Goal: Book appointment/travel/reservation

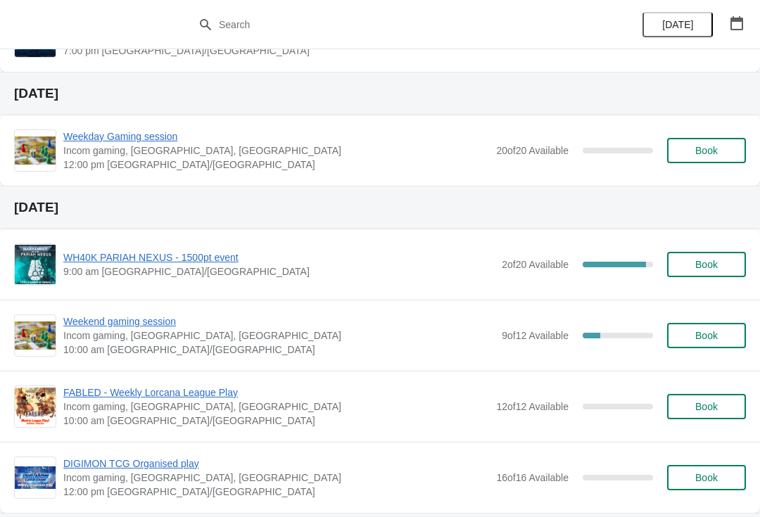
scroll to position [1389, 0]
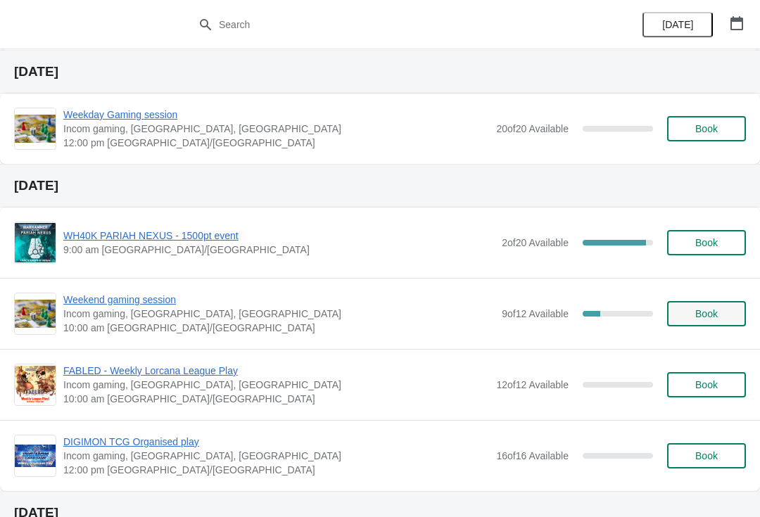
click at [707, 320] on button "Book" at bounding box center [706, 313] width 79 height 25
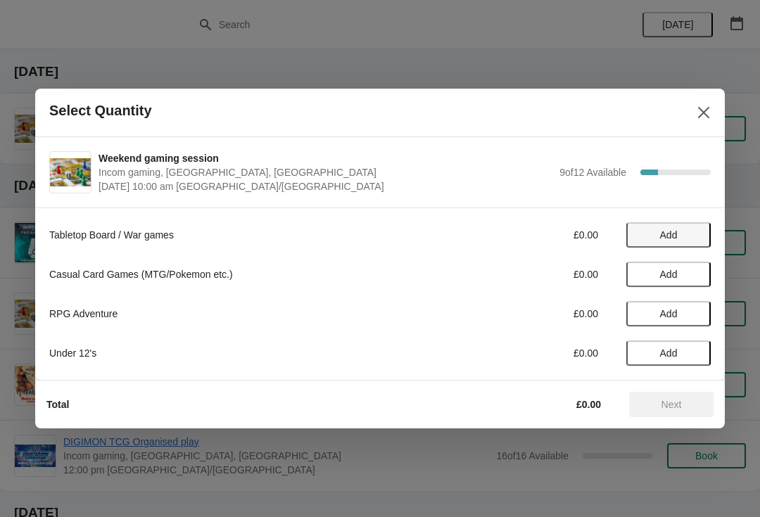
click at [652, 241] on button "Add" at bounding box center [668, 234] width 84 height 25
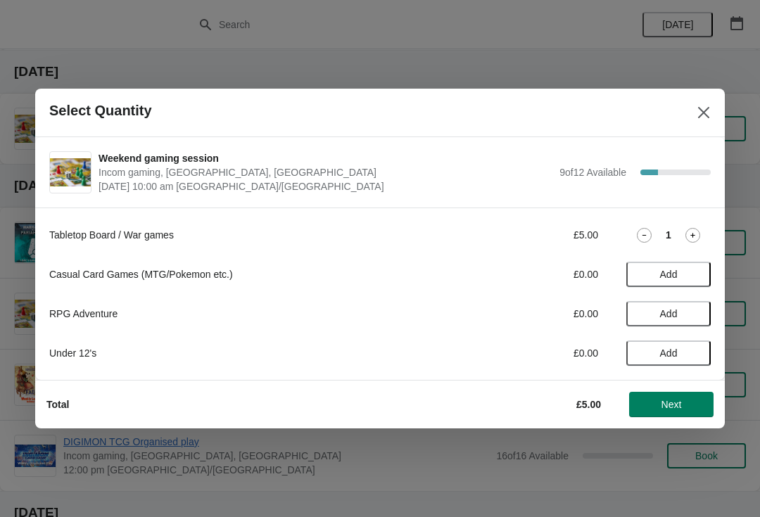
click at [699, 240] on icon at bounding box center [693, 235] width 15 height 15
click at [696, 233] on icon at bounding box center [693, 235] width 15 height 15
click at [693, 229] on icon at bounding box center [693, 235] width 15 height 15
click at [665, 400] on span "Next" at bounding box center [672, 404] width 20 height 11
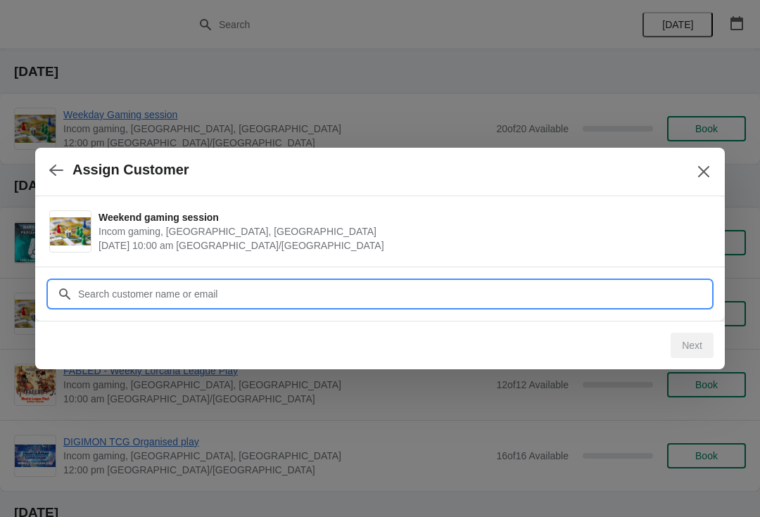
click at [481, 291] on input "Customer" at bounding box center [393, 294] width 633 height 25
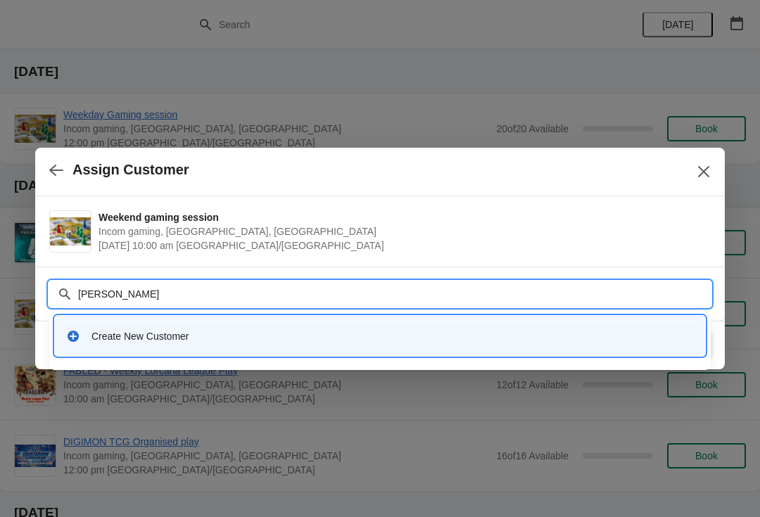
type input "[PERSON_NAME]"
click at [148, 286] on input "[PERSON_NAME]" at bounding box center [393, 294] width 633 height 25
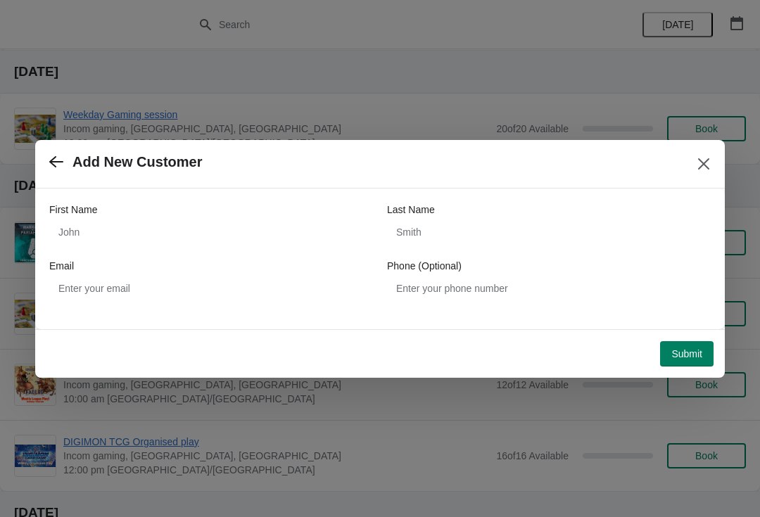
click at [56, 153] on button "button" at bounding box center [56, 162] width 25 height 27
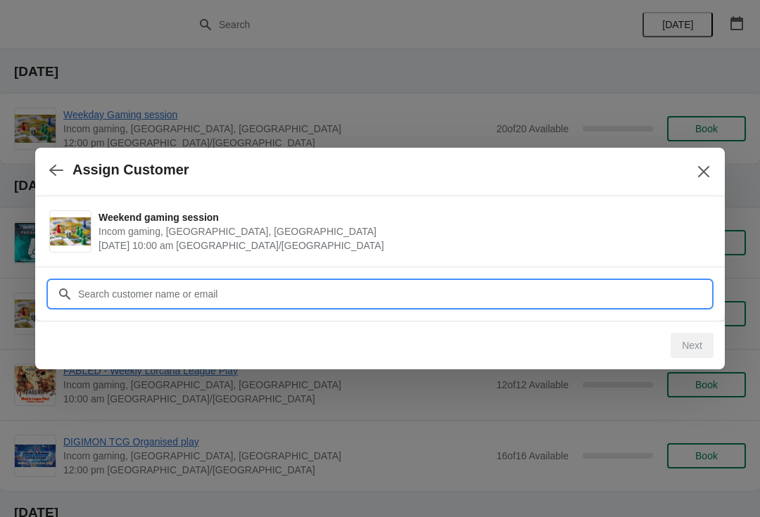
click at [226, 284] on input "Customer" at bounding box center [393, 294] width 633 height 25
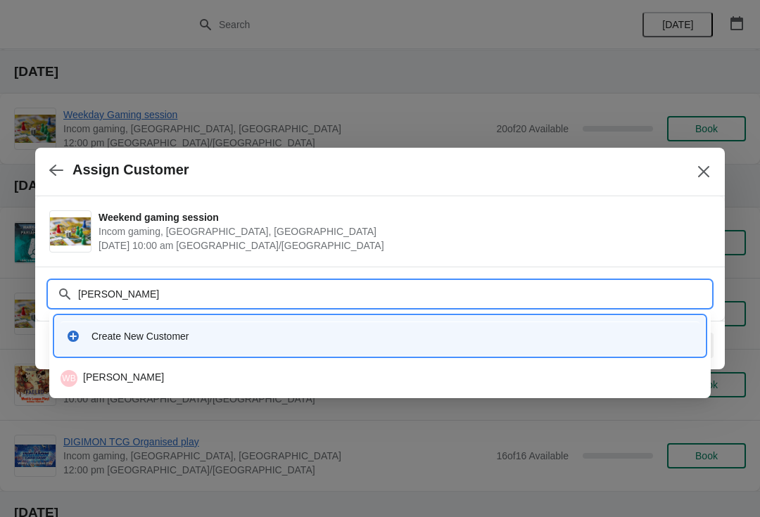
click at [67, 277] on div "Customer [PERSON_NAME]" at bounding box center [380, 286] width 662 height 39
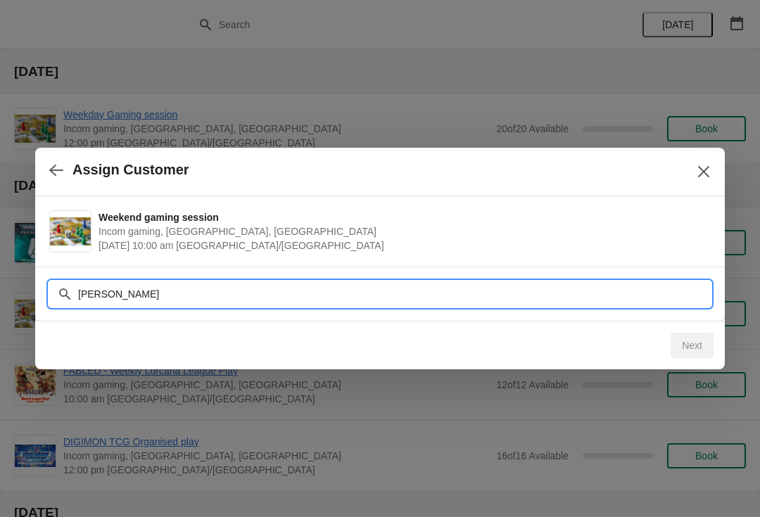
click at [139, 296] on input "[PERSON_NAME]" at bounding box center [393, 294] width 633 height 25
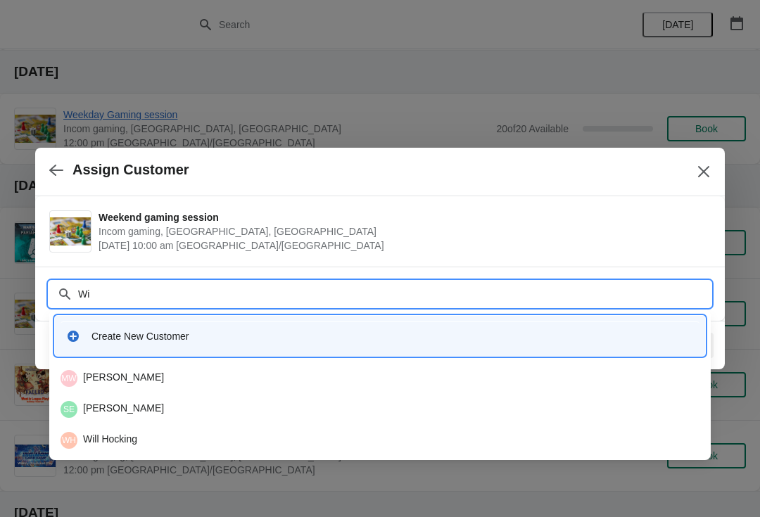
type input "W"
type input "Powis"
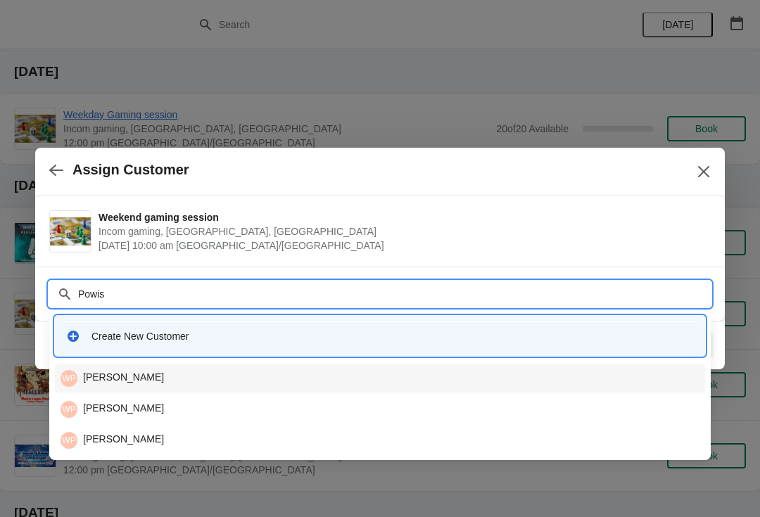
click at [96, 370] on div "WP [PERSON_NAME]" at bounding box center [380, 378] width 639 height 17
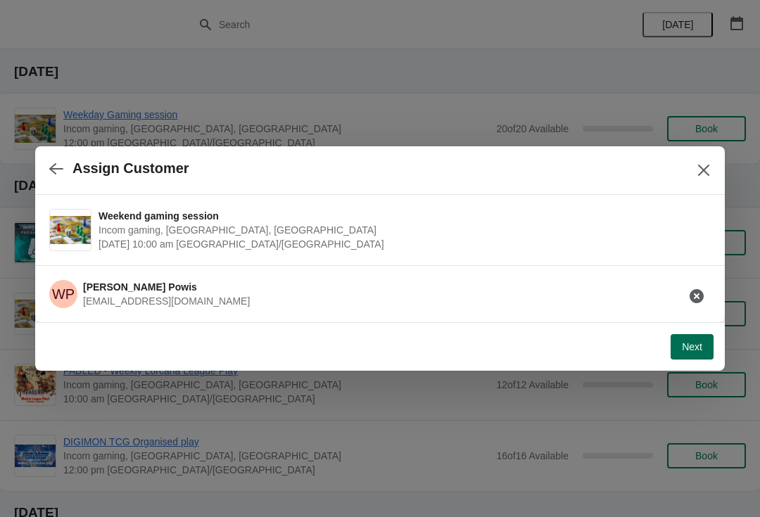
click at [693, 344] on span "Next" at bounding box center [692, 346] width 20 height 11
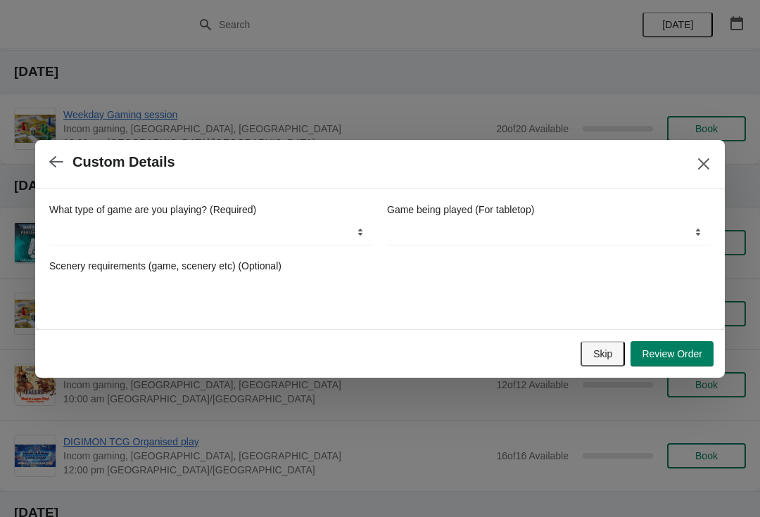
click at [603, 346] on button "Skip" at bounding box center [603, 353] width 44 height 25
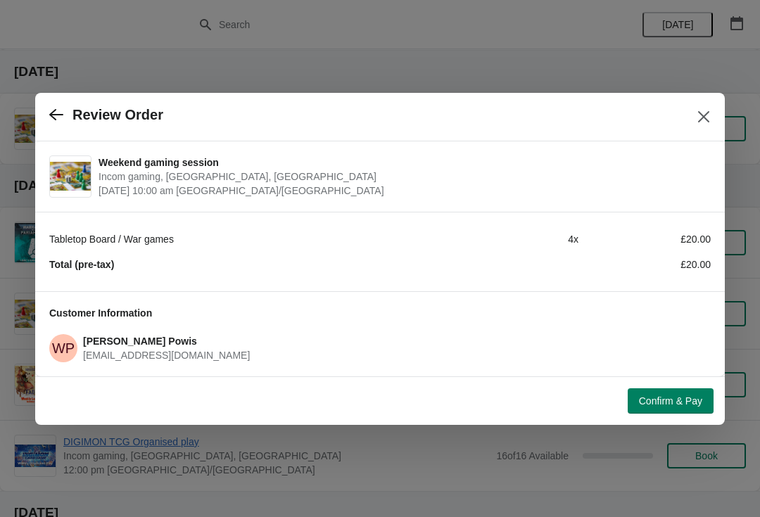
click at [61, 110] on icon "button" at bounding box center [56, 115] width 14 height 14
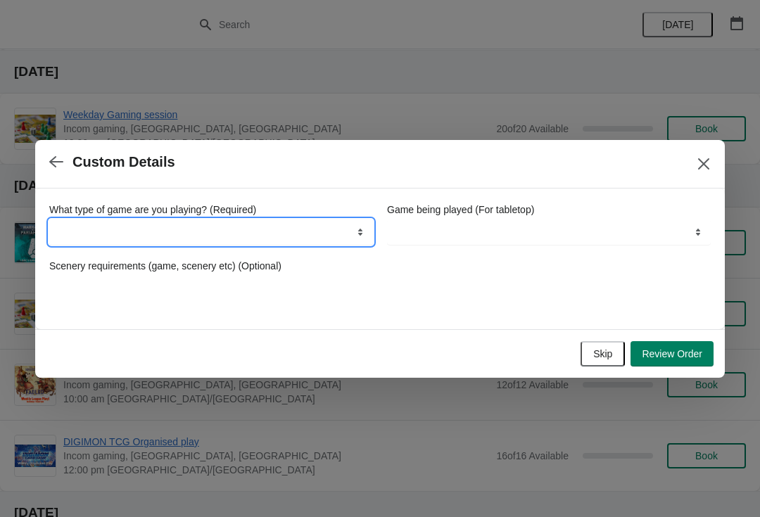
click at [244, 236] on select "Board Games Tabletop Games (Warhammer, Bolt Action etc.) Card Games (MTG, Yu-Gi…" at bounding box center [211, 232] width 324 height 25
select select "Tabletop Games (Warhammer, Bolt Action etc.)"
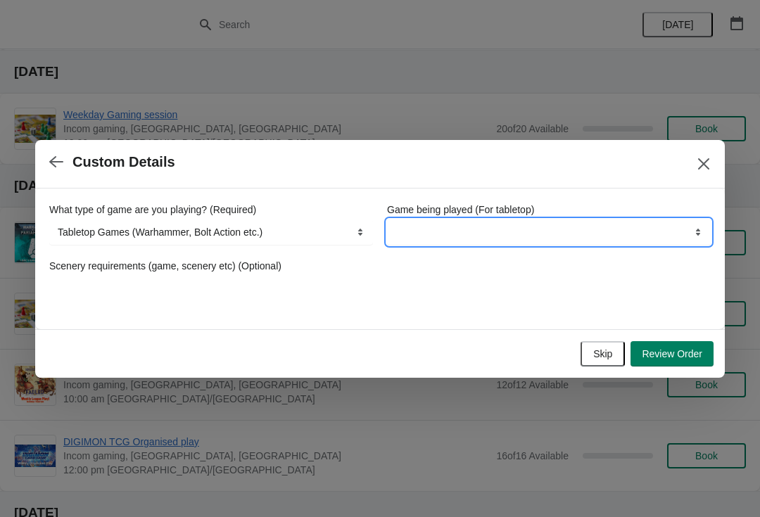
click at [569, 220] on select "Boardgames / Cards games (Table space only) Wargames Up to 1,000pts Wargames Ov…" at bounding box center [549, 232] width 324 height 25
select select "Wargames Over 1,000pts"
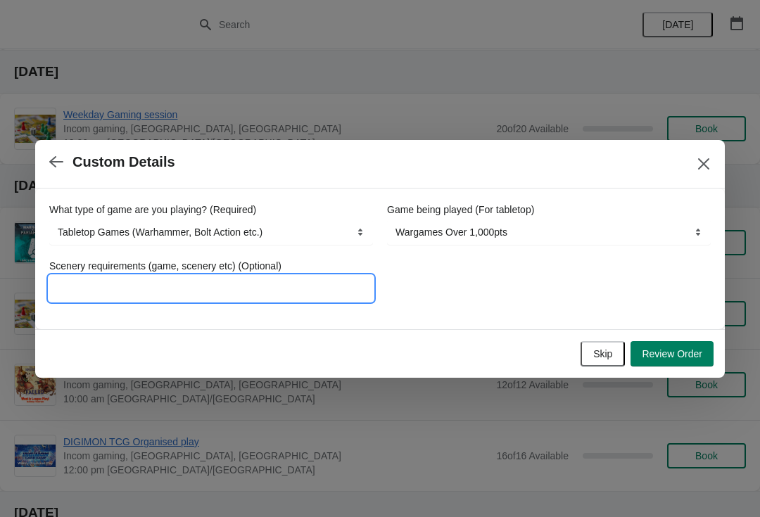
click at [286, 284] on input "Scenery requirements (game, scenery etc) (Optional)" at bounding box center [211, 288] width 324 height 25
click at [125, 286] on input "Epic Waterloo green Matts" at bounding box center [211, 288] width 324 height 25
click at [125, 291] on input "Epic Waterloo green Matts" at bounding box center [211, 288] width 324 height 25
click at [134, 292] on input "Epic Waterloo green Matts" at bounding box center [211, 288] width 324 height 25
click at [122, 286] on input "Epic Waterloo green Matts" at bounding box center [211, 288] width 324 height 25
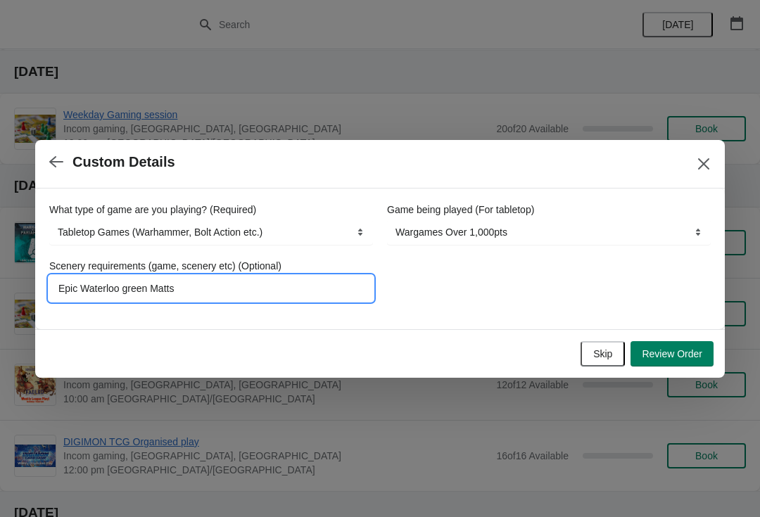
click at [127, 284] on input "Epic Waterloo green Matts" at bounding box center [211, 288] width 324 height 25
click at [131, 290] on input "Epic Waterloo green Matts" at bounding box center [211, 288] width 324 height 25
click at [258, 289] on input "Epic Waterloo green Matts" at bounding box center [211, 288] width 324 height 25
click at [174, 281] on input "Epic Waterloo green Matts 6x8" at bounding box center [211, 288] width 324 height 25
click at [289, 295] on input "Epic Waterloo green Matts two tables 6x8" at bounding box center [211, 288] width 324 height 25
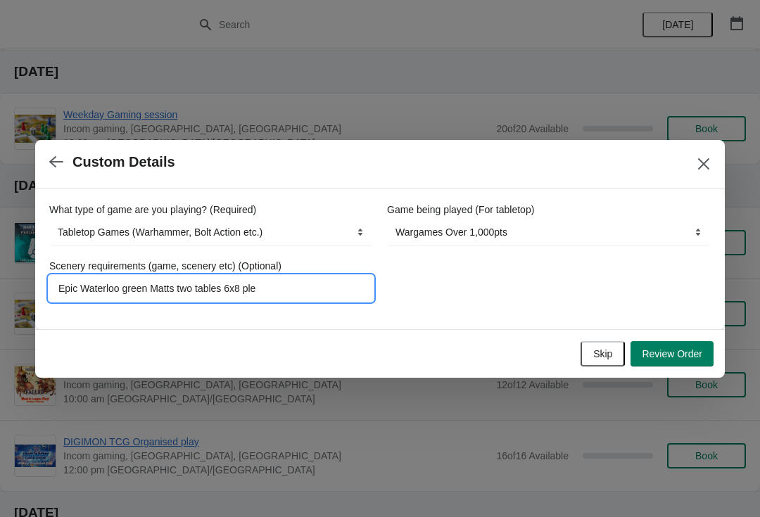
type input "Epic Waterloo green Matts two tables 6x8 plea"
